Goal: Find specific page/section: Find specific page/section

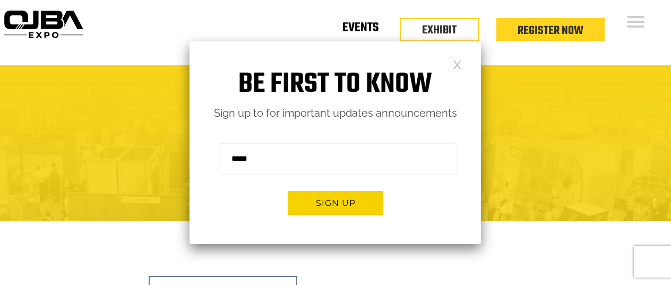
click at [367, 31] on link "Events" at bounding box center [360, 30] width 36 height 4
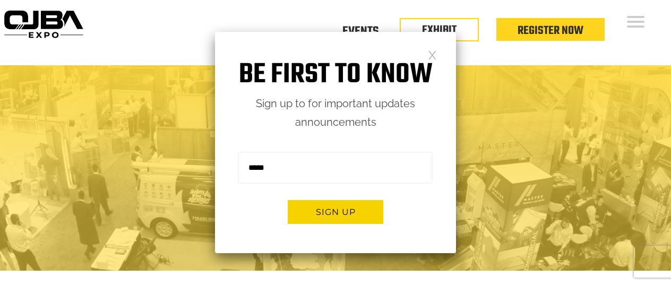
click at [530, 63] on div "Floor Plan Floor Plan Events Floor Plan EXHIBIT Register Now" at bounding box center [379, 32] width 584 height 65
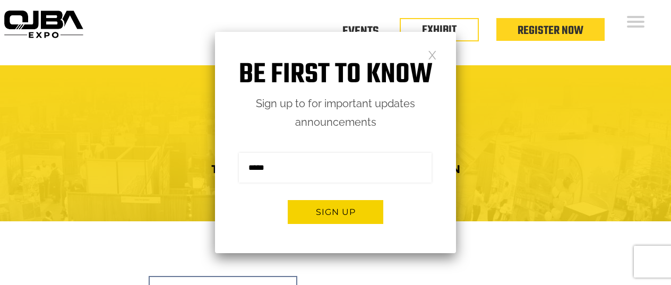
click at [433, 59] on link at bounding box center [432, 54] width 9 height 9
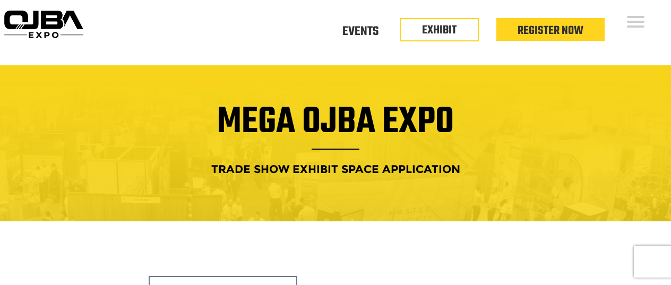
scroll to position [-1, 0]
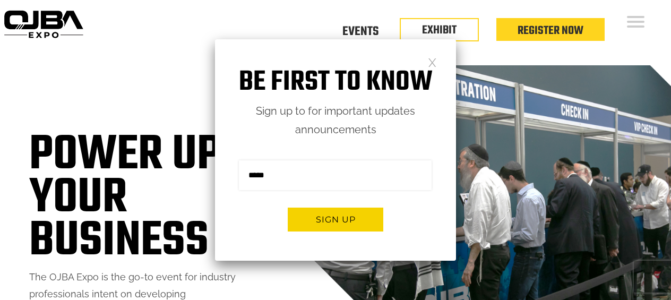
click at [431, 62] on link at bounding box center [432, 61] width 9 height 9
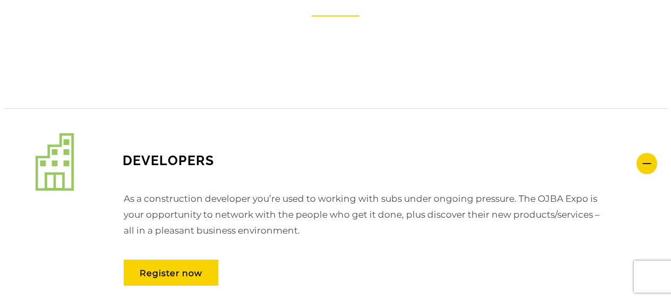
scroll to position [1383, 0]
